Goal: Transaction & Acquisition: Purchase product/service

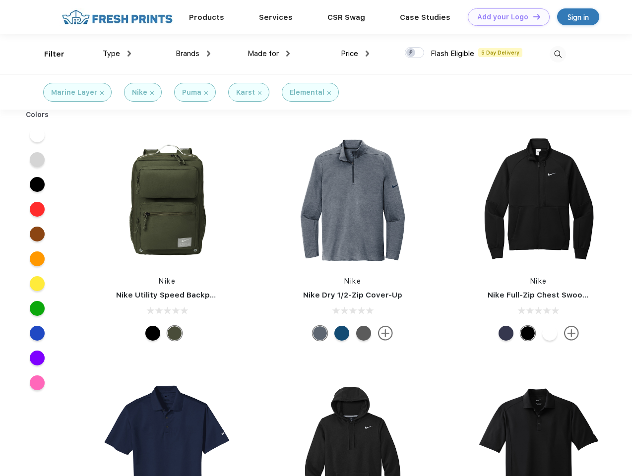
click at [505, 17] on link "Add your Logo Design Tool" at bounding box center [509, 16] width 82 height 17
click at [0, 0] on div "Design Tool" at bounding box center [0, 0] width 0 height 0
click at [532, 16] on link "Add your Logo Design Tool" at bounding box center [509, 16] width 82 height 17
click at [48, 54] on div "Filter" at bounding box center [54, 54] width 20 height 11
click at [117, 54] on span "Type" at bounding box center [111, 53] width 17 height 9
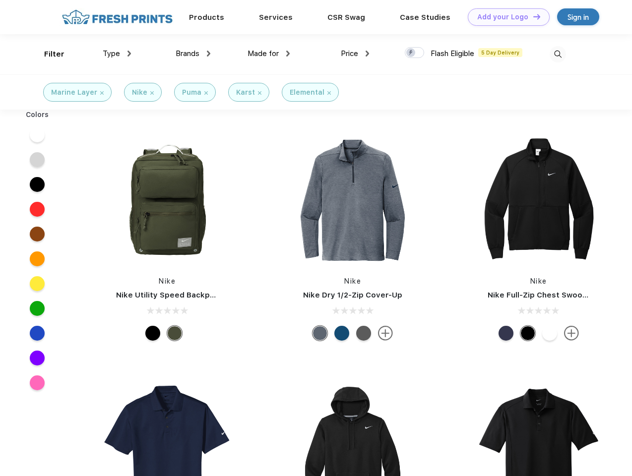
click at [193, 54] on span "Brands" at bounding box center [188, 53] width 24 height 9
click at [269, 54] on span "Made for" at bounding box center [262, 53] width 31 height 9
click at [355, 54] on span "Price" at bounding box center [349, 53] width 17 height 9
click at [415, 53] on div at bounding box center [414, 52] width 19 height 11
click at [411, 53] on input "checkbox" at bounding box center [408, 50] width 6 height 6
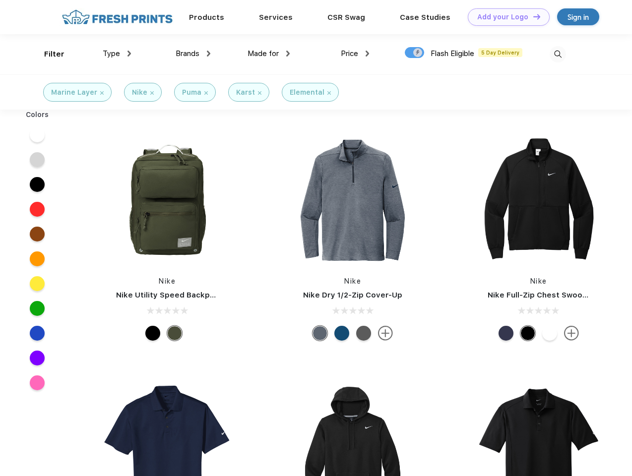
click at [557, 54] on img at bounding box center [557, 54] width 16 height 16
